Goal: Task Accomplishment & Management: Complete application form

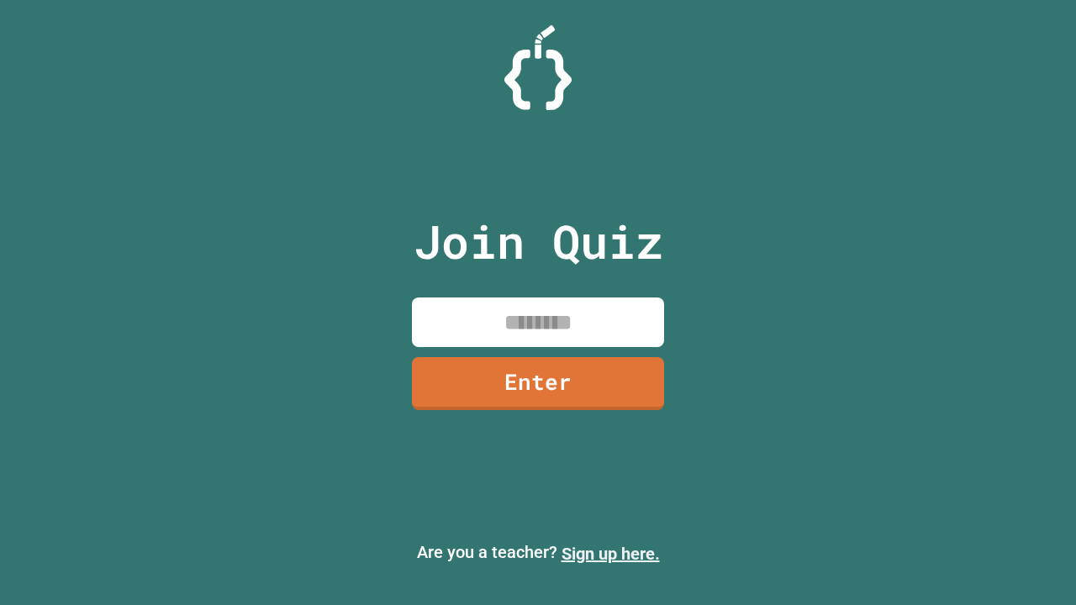
click at [603, 554] on link "Sign up here." at bounding box center [611, 554] width 98 height 20
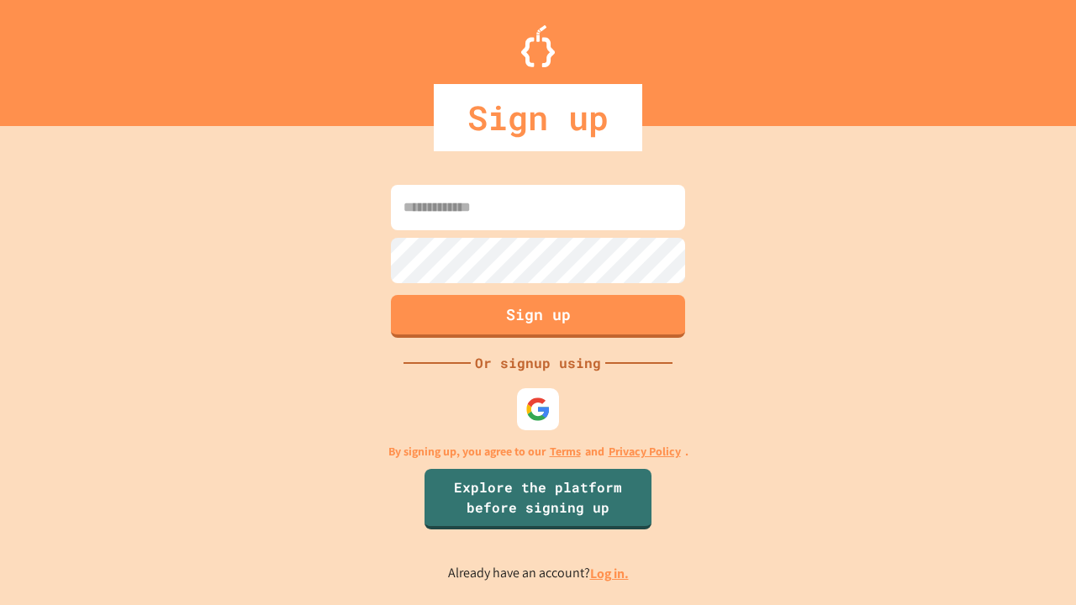
click at [610, 573] on link "Log in." at bounding box center [609, 574] width 39 height 18
